Goal: Information Seeking & Learning: Learn about a topic

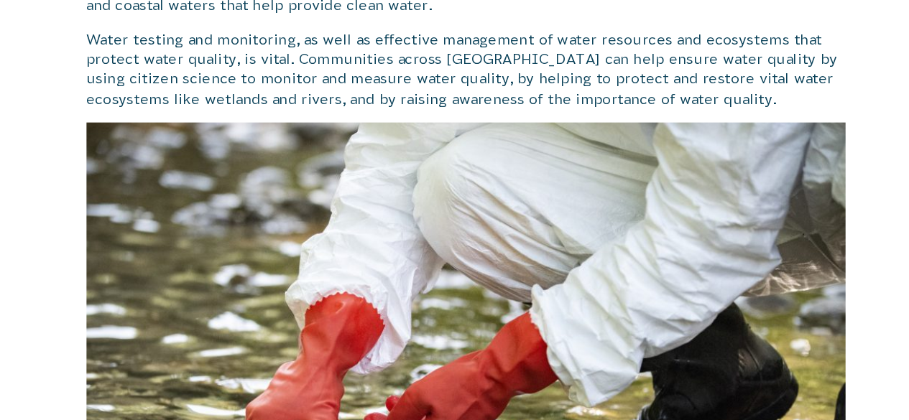
scroll to position [408, 0]
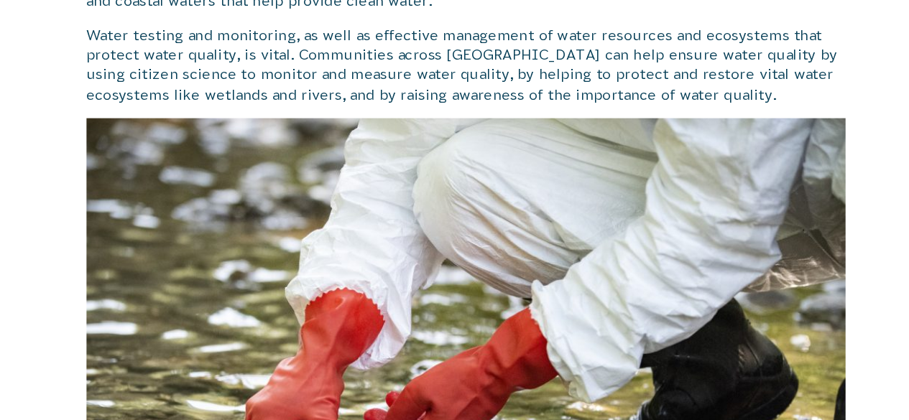
drag, startPoint x: 434, startPoint y: 207, endPoint x: 422, endPoint y: 142, distance: 65.7
click at [422, 142] on p "Water testing and monitoring, as well as effective management of water resource…" at bounding box center [519, 131] width 616 height 65
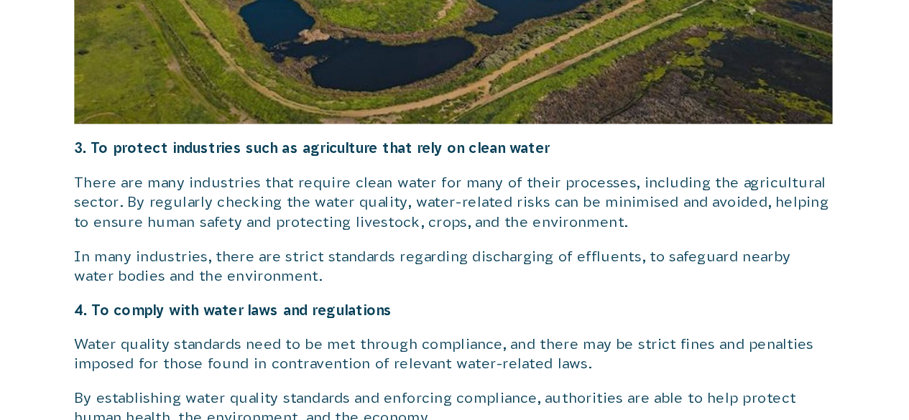
scroll to position [1963, 0]
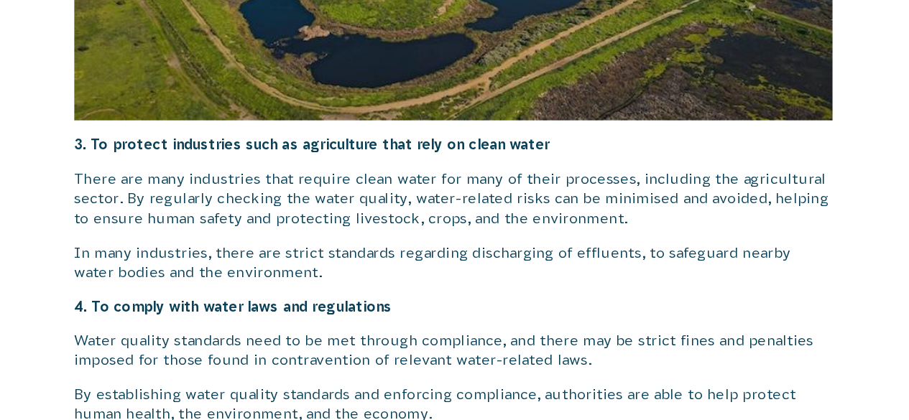
click at [440, 147] on img at bounding box center [519, 3] width 616 height 346
click at [439, 174] on img at bounding box center [519, 3] width 616 height 346
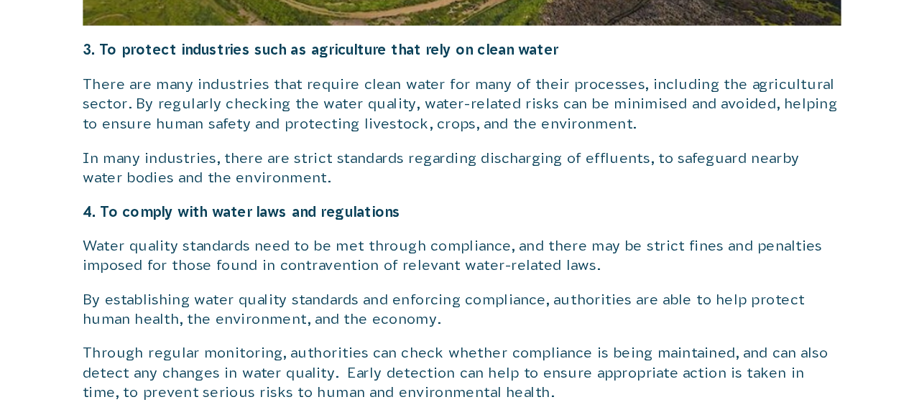
scroll to position [2040, 0]
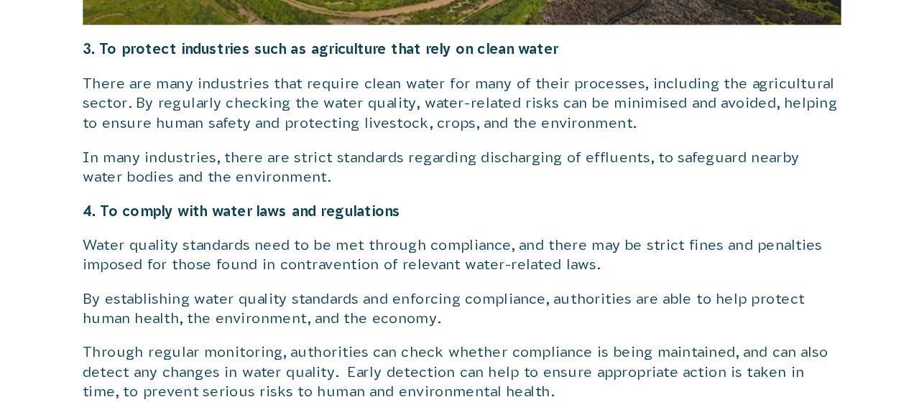
click at [821, 377] on p "Through regular monitoring, authorities can check whether compliance is being m…" at bounding box center [519, 380] width 616 height 48
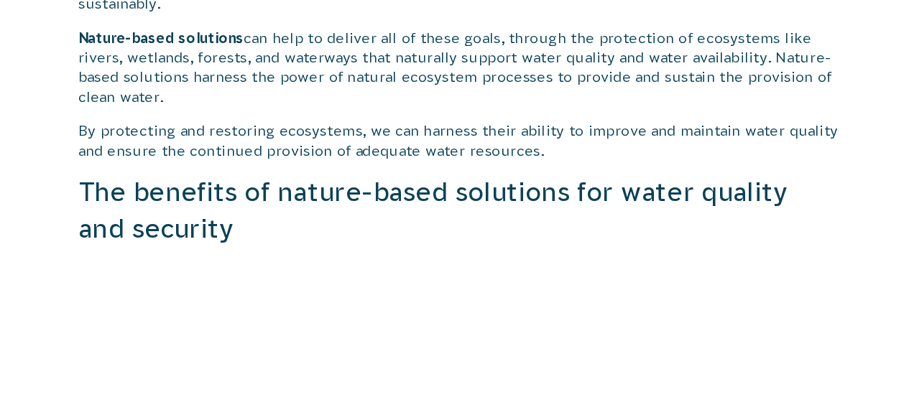
scroll to position [2798, 0]
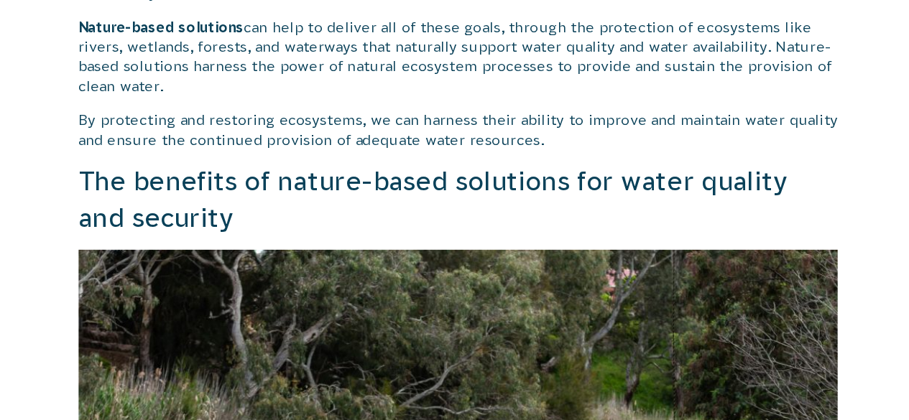
click at [448, 212] on h3 "The benefits of nature-based solutions for water quality and security" at bounding box center [519, 241] width 616 height 58
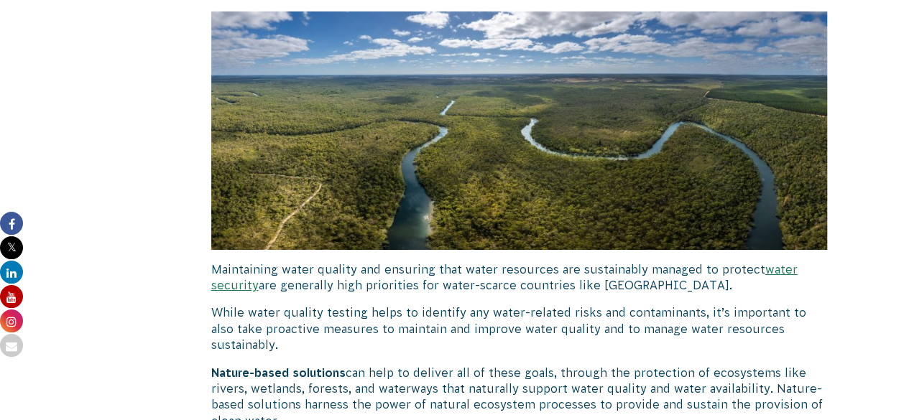
scroll to position [2524, 0]
